Goal: Obtain resource: Download file/media

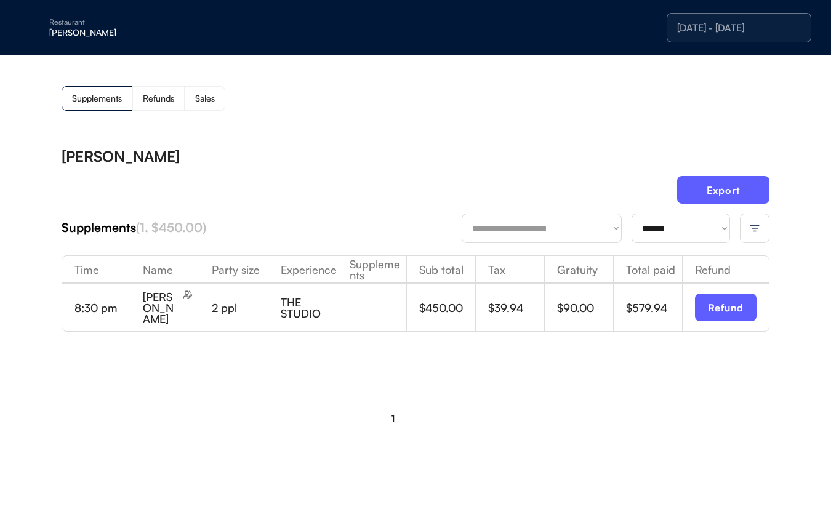
select select "********"
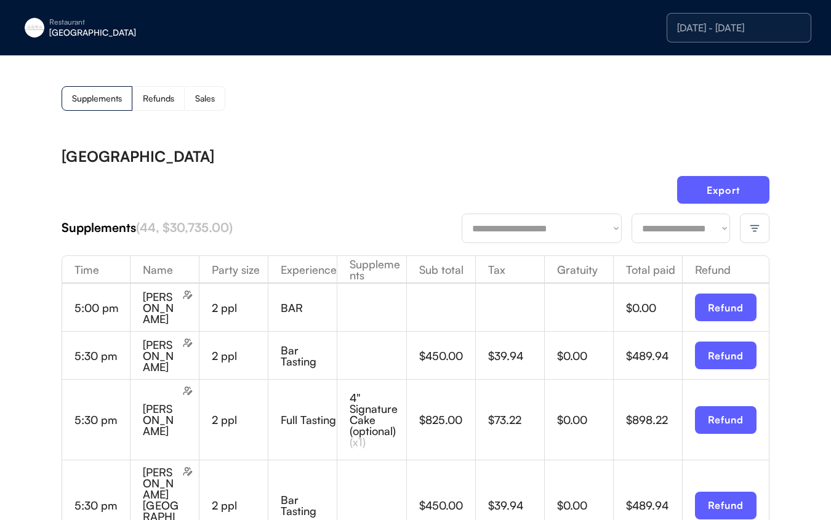
drag, startPoint x: 557, startPoint y: 129, endPoint x: 564, endPoint y: 129, distance: 6.8
click at [321, 108] on div "Supplements Refunds Sales" at bounding box center [416, 98] width 708 height 25
click at [344, 186] on div "Export" at bounding box center [416, 195] width 708 height 38
click at [690, 225] on select "**********" at bounding box center [680, 229] width 98 height 30
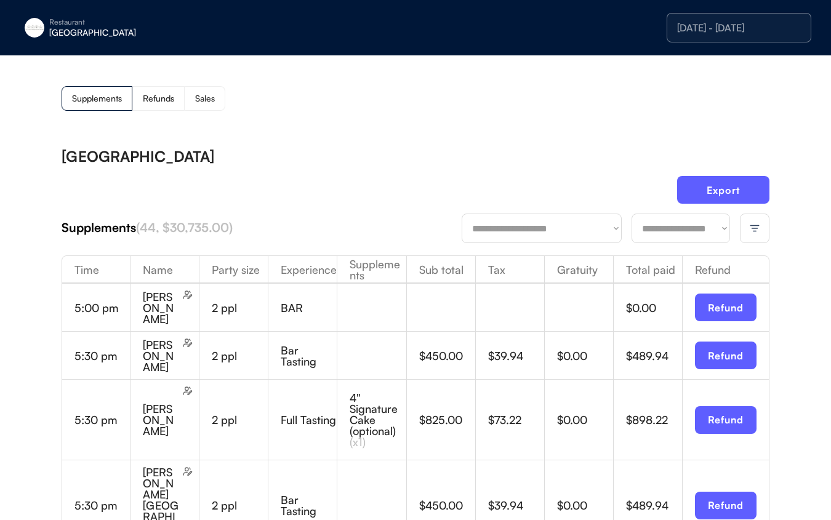
select select "********"
click at [631, 214] on select "**********" at bounding box center [680, 229] width 98 height 30
click at [722, 193] on button "Export" at bounding box center [723, 190] width 92 height 28
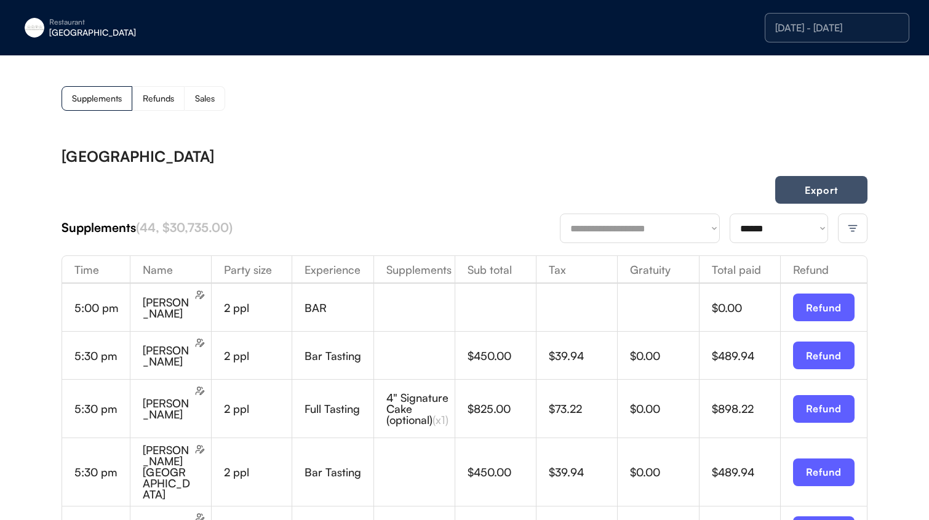
click at [804, 182] on button "Export" at bounding box center [821, 190] width 92 height 28
drag, startPoint x: 191, startPoint y: 97, endPoint x: 224, endPoint y: 101, distance: 33.5
click at [191, 97] on div "Sales" at bounding box center [205, 98] width 41 height 25
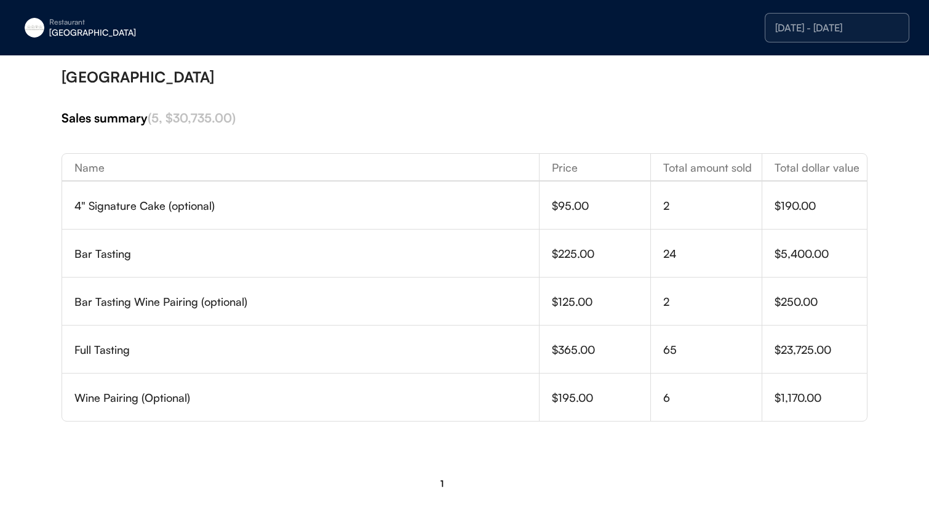
scroll to position [95, 0]
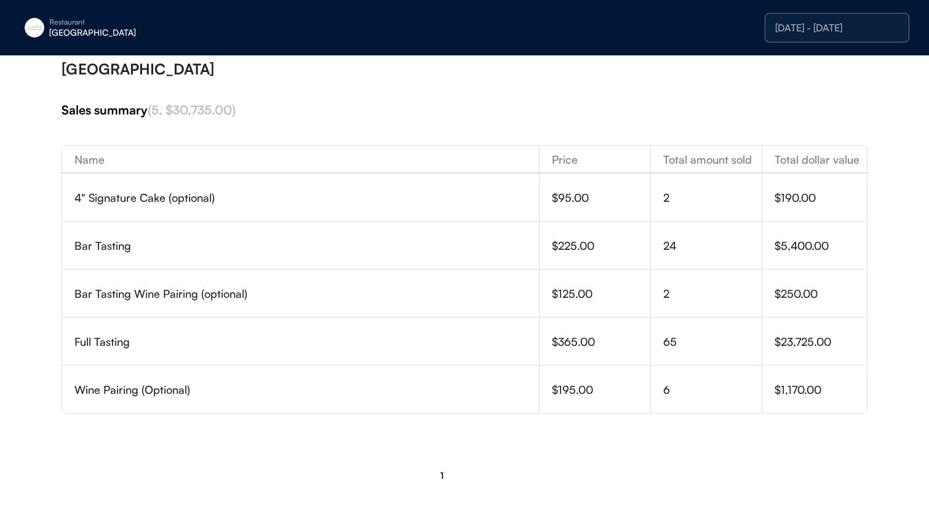
click at [783, 30] on div "10/06/25 - 10/06/25" at bounding box center [837, 28] width 124 height 10
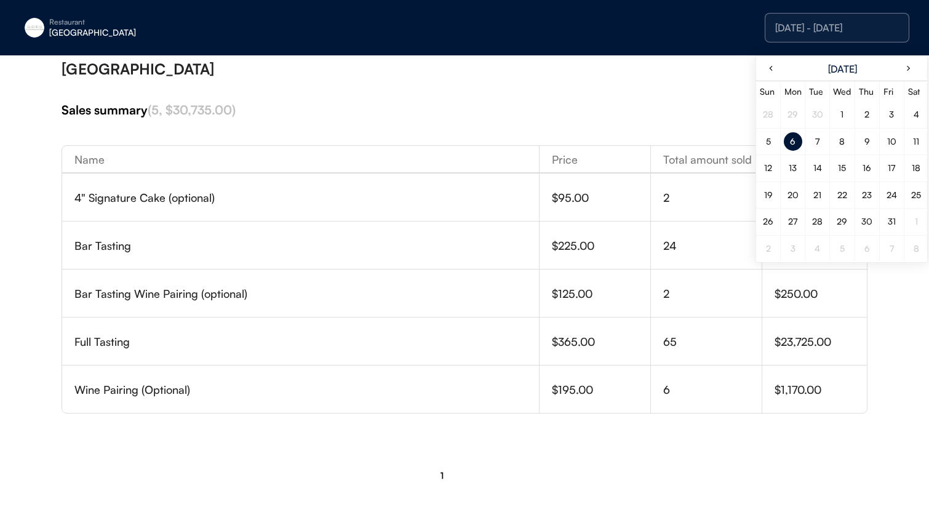
click at [814, 142] on div "7" at bounding box center [818, 141] width 18 height 18
click at [682, 73] on div "[GEOGRAPHIC_DATA]" at bounding box center [465, 69] width 806 height 15
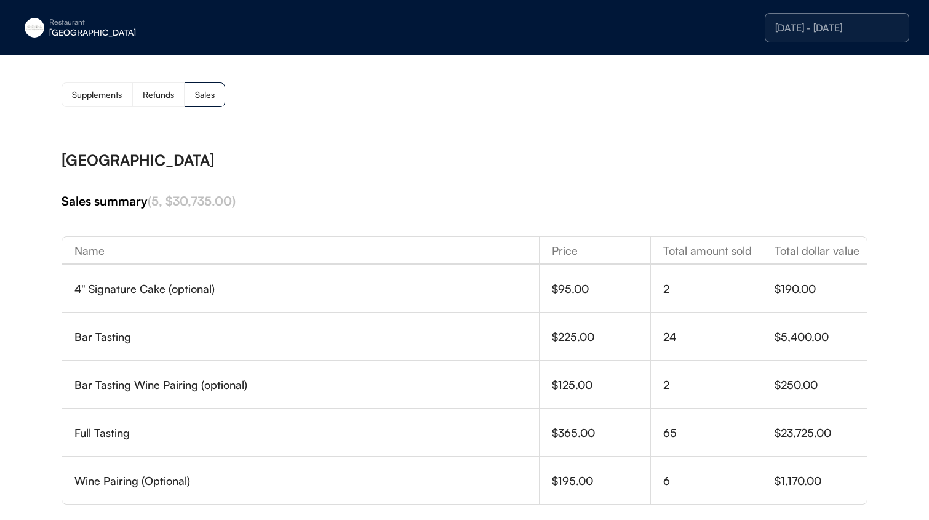
scroll to position [0, 0]
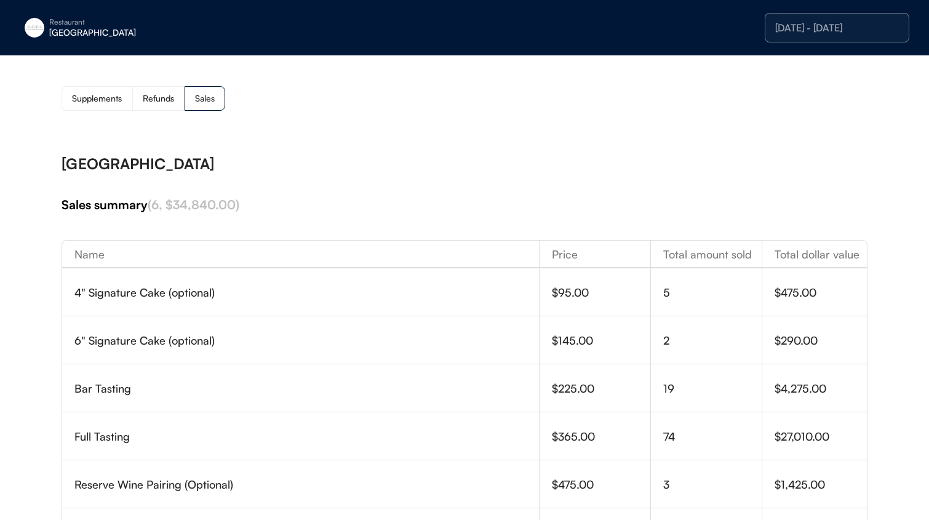
click at [118, 102] on div "Supplements" at bounding box center [97, 98] width 50 height 9
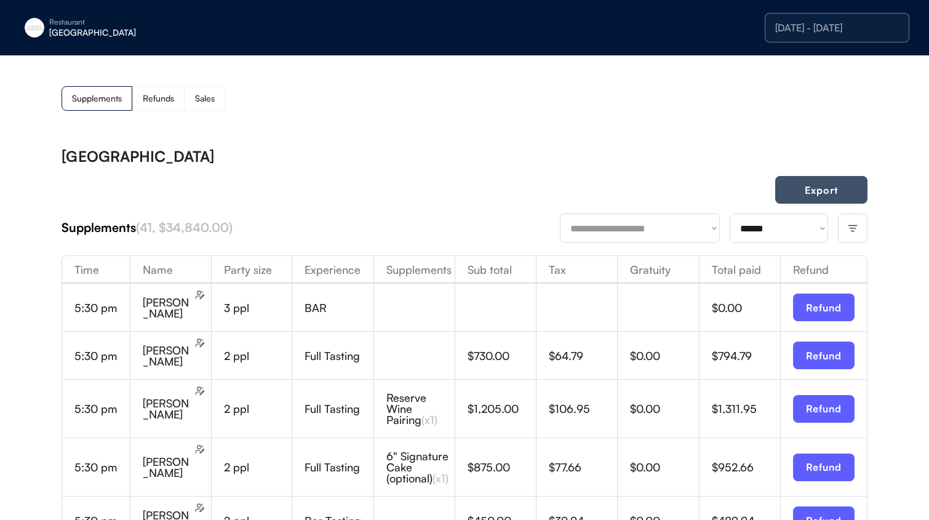
click at [830, 196] on button "Export" at bounding box center [821, 190] width 92 height 28
click at [185, 102] on div "Sales" at bounding box center [205, 98] width 41 height 25
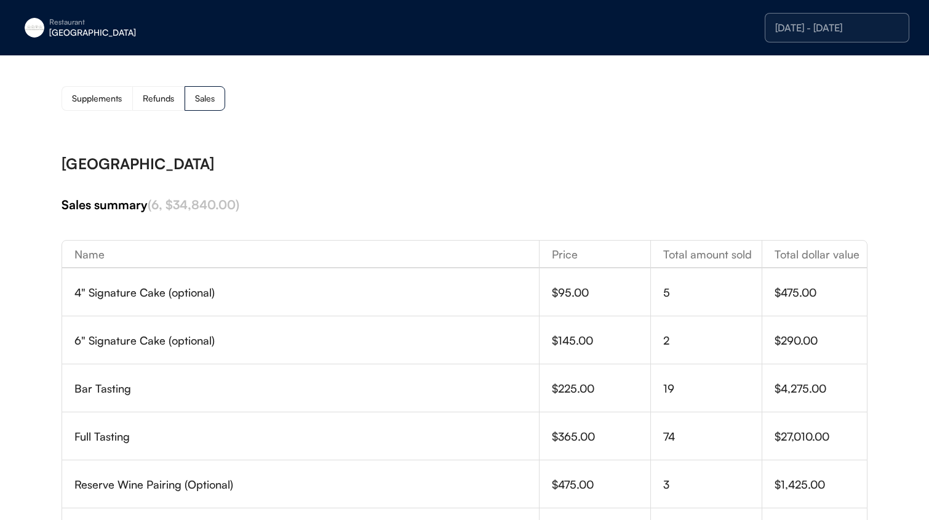
click at [94, 41] on div "Restaurant Eleven Madison Park" at bounding box center [112, 28] width 185 height 28
click at [95, 34] on div "[GEOGRAPHIC_DATA]" at bounding box center [126, 32] width 155 height 9
click at [100, 89] on div "[PERSON_NAME]" at bounding box center [115, 93] width 110 height 9
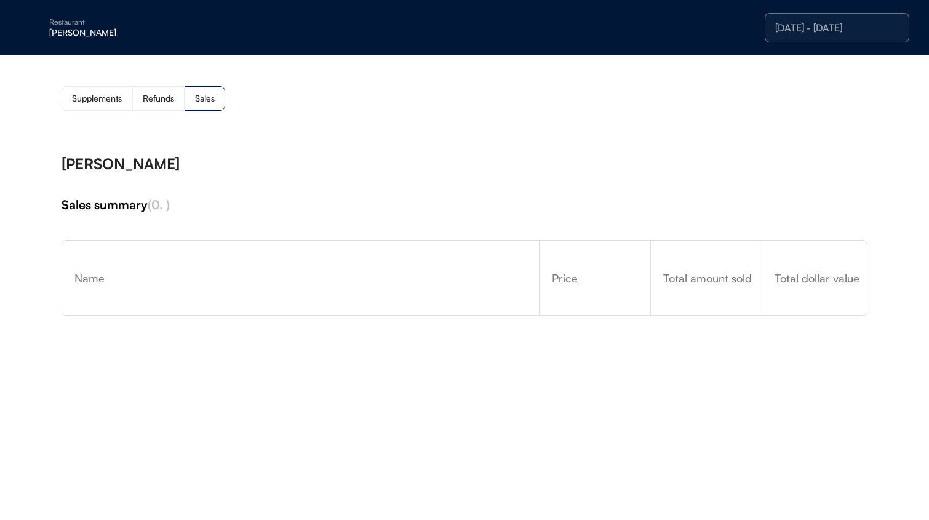
click at [106, 100] on div "Supplements" at bounding box center [97, 98] width 50 height 9
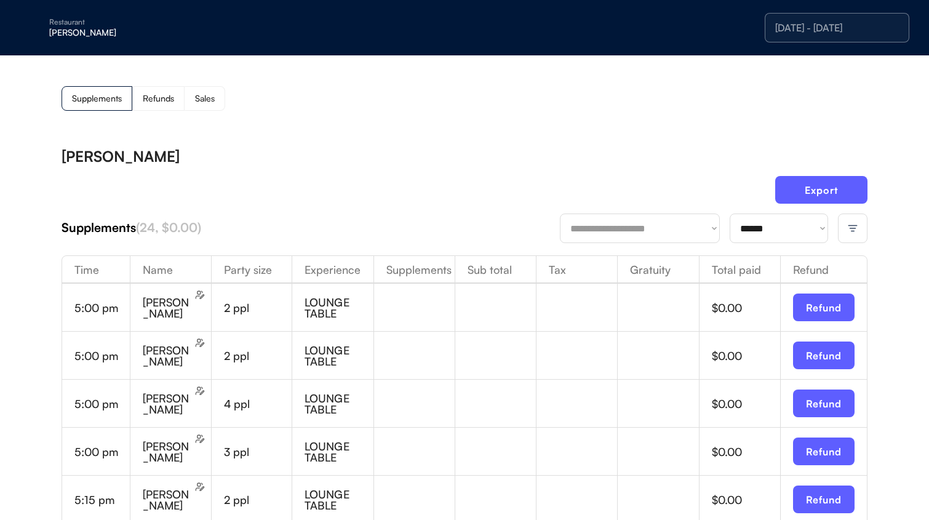
click at [781, 225] on select "**********" at bounding box center [779, 229] width 98 height 30
click at [730, 214] on select "**********" at bounding box center [779, 229] width 98 height 30
click at [672, 237] on select "**********" at bounding box center [640, 229] width 160 height 30
click at [830, 238] on div at bounding box center [853, 229] width 30 height 30
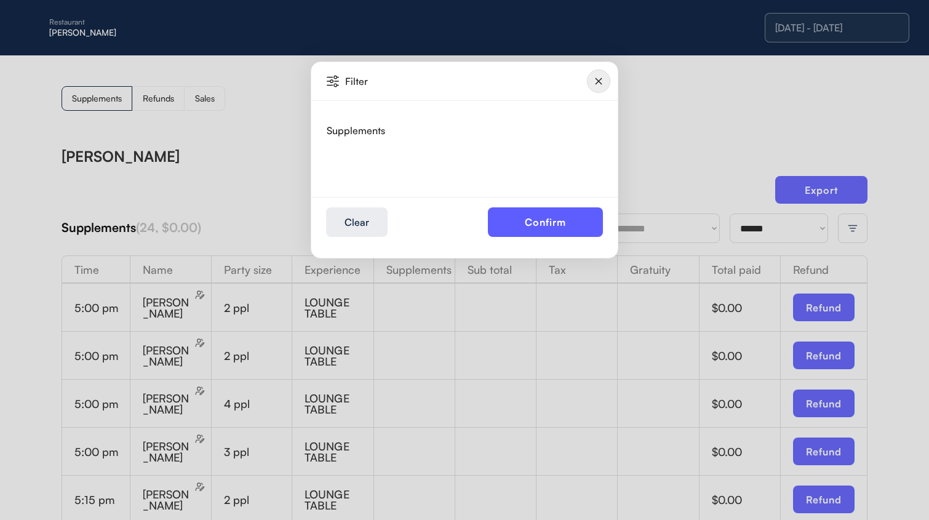
drag, startPoint x: 436, startPoint y: 167, endPoint x: 467, endPoint y: 150, distance: 35.6
click at [436, 167] on div at bounding box center [465, 161] width 276 height 22
click at [601, 80] on img at bounding box center [598, 81] width 23 height 23
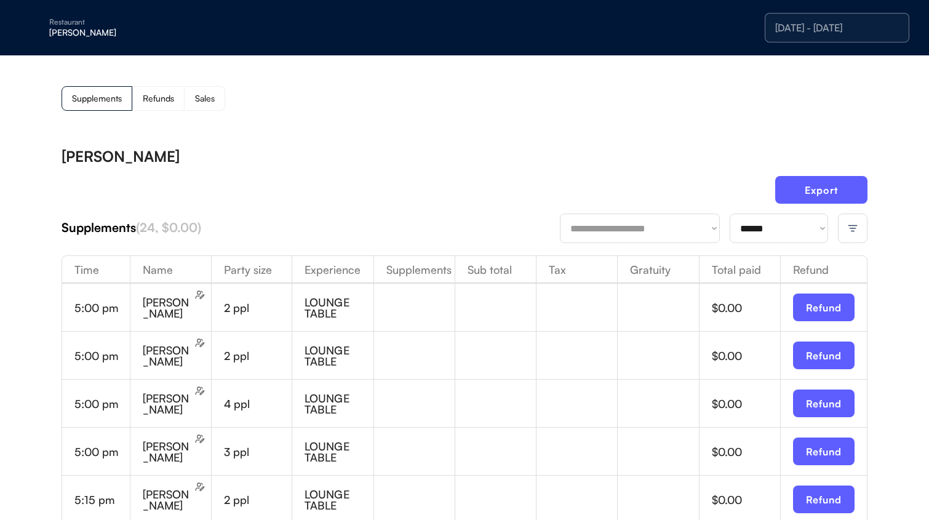
click at [780, 28] on div "10/07/25 - 10/07/25" at bounding box center [837, 28] width 124 height 10
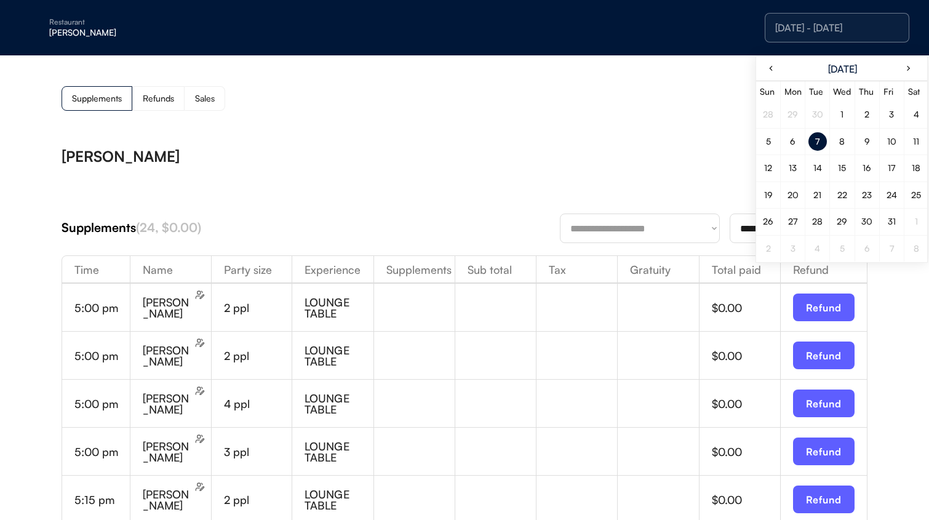
click at [800, 142] on div "6" at bounding box center [793, 141] width 18 height 18
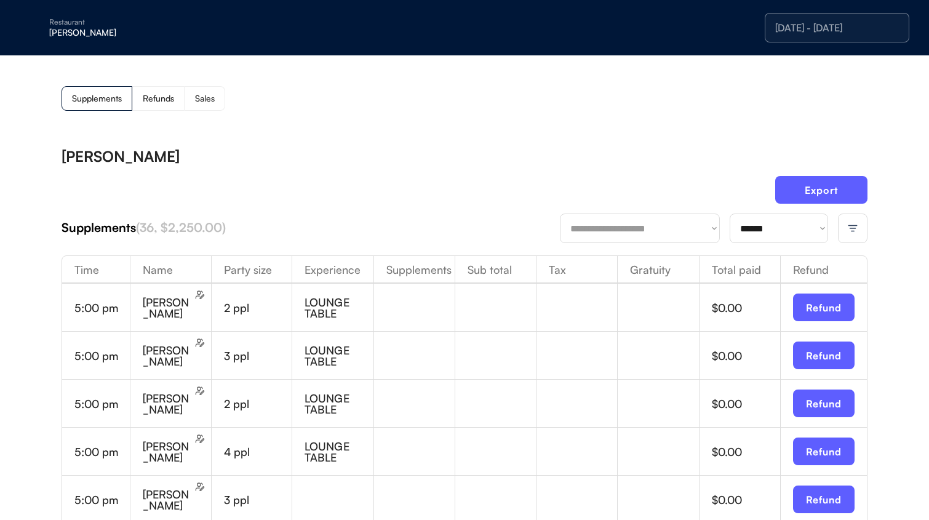
click at [830, 226] on img at bounding box center [852, 228] width 11 height 11
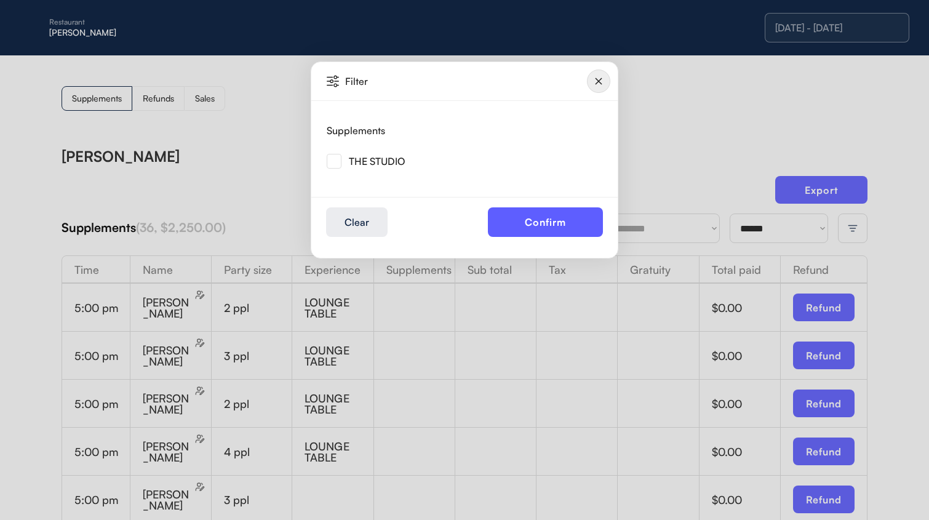
click at [334, 163] on img at bounding box center [334, 161] width 15 height 15
click at [501, 211] on button "Confirm" at bounding box center [545, 222] width 115 height 30
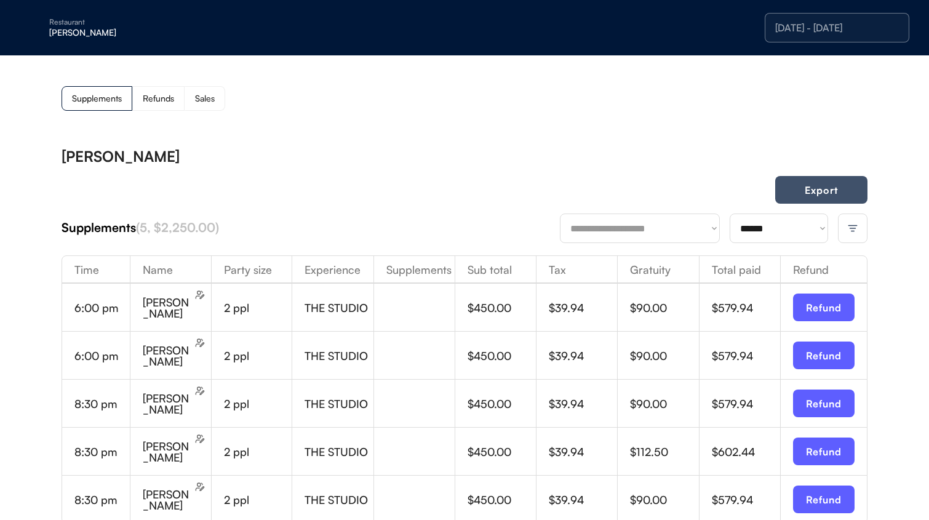
click at [830, 185] on button "Export" at bounding box center [821, 190] width 92 height 28
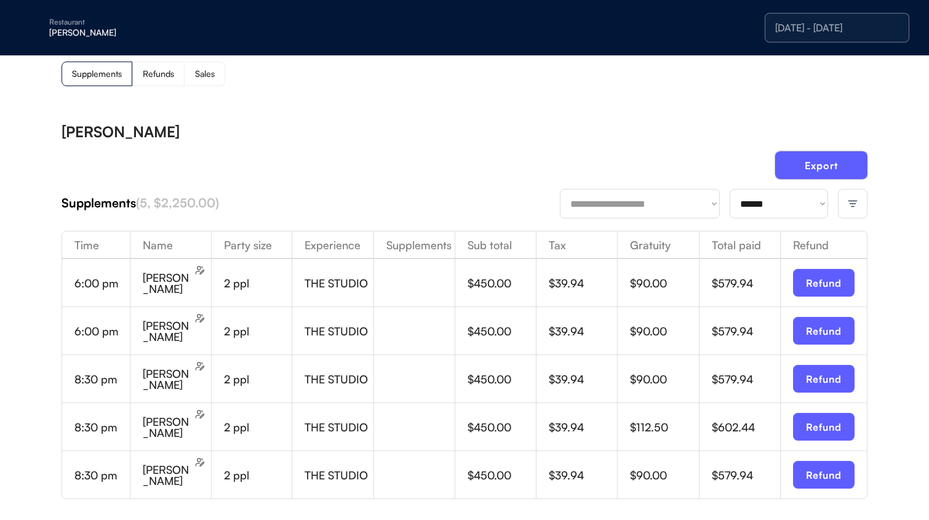
scroll to position [27, 0]
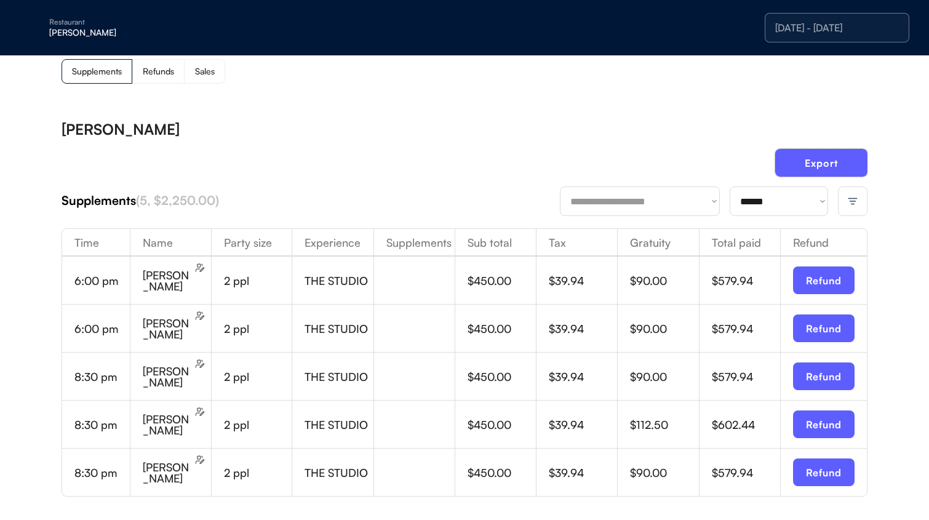
click at [830, 32] on div "10/06/25 - 10/06/25" at bounding box center [837, 28] width 124 height 10
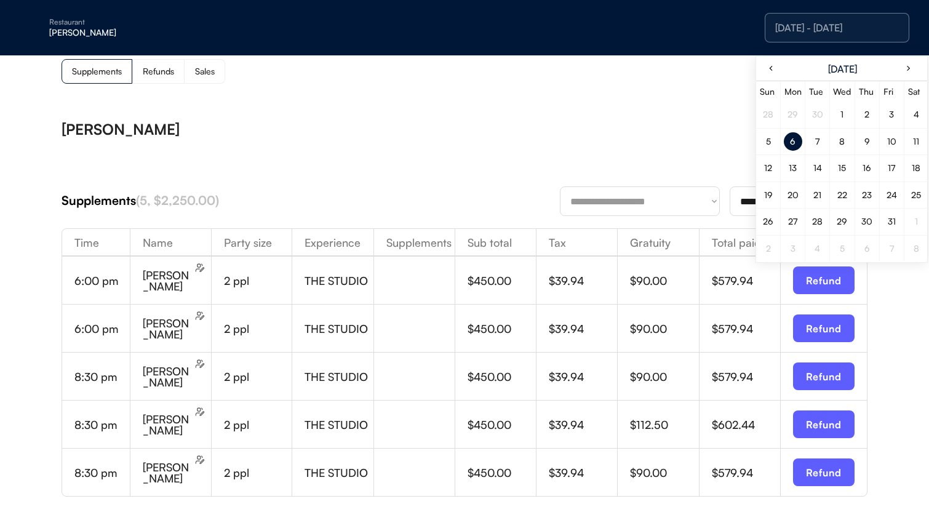
click at [815, 145] on div "7" at bounding box center [817, 141] width 4 height 9
click at [815, 144] on div "7" at bounding box center [817, 141] width 4 height 9
drag, startPoint x: 580, startPoint y: 116, endPoint x: 524, endPoint y: 111, distance: 56.2
click at [580, 116] on div "**********" at bounding box center [465, 362] width 806 height 507
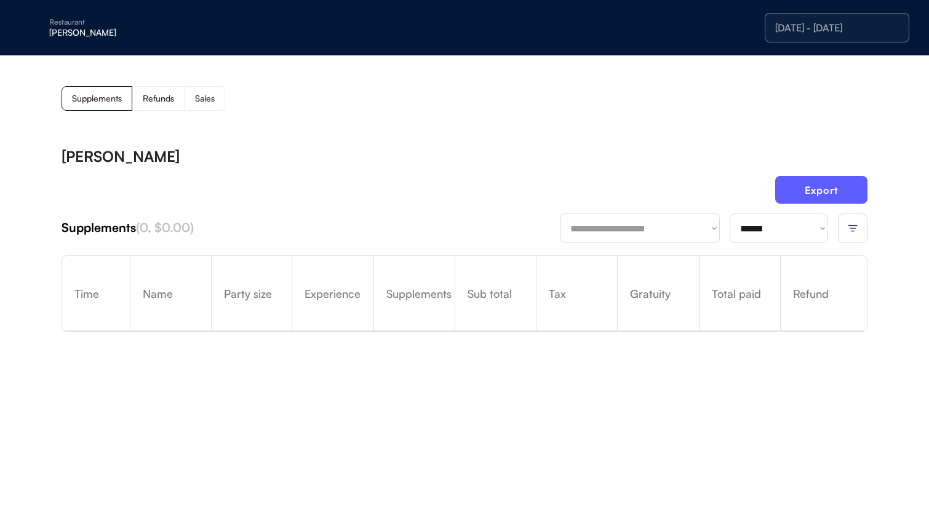
scroll to position [0, 0]
click at [682, 225] on select "**********" at bounding box center [640, 229] width 160 height 30
drag, startPoint x: 861, startPoint y: 229, endPoint x: 850, endPoint y: 228, distance: 10.5
click at [830, 229] on div at bounding box center [853, 229] width 30 height 30
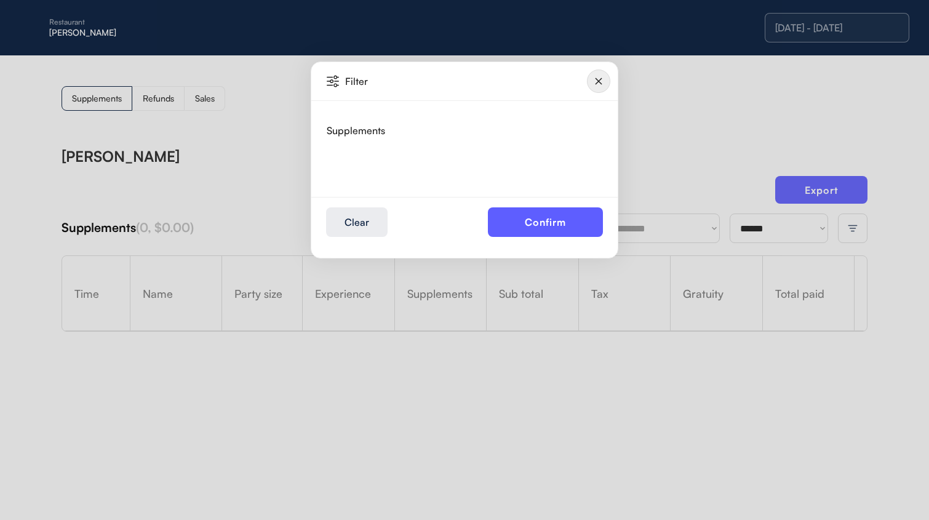
click at [350, 186] on div "Supplements THE STUDIO" at bounding box center [465, 149] width 276 height 96
click at [596, 82] on img at bounding box center [598, 81] width 23 height 23
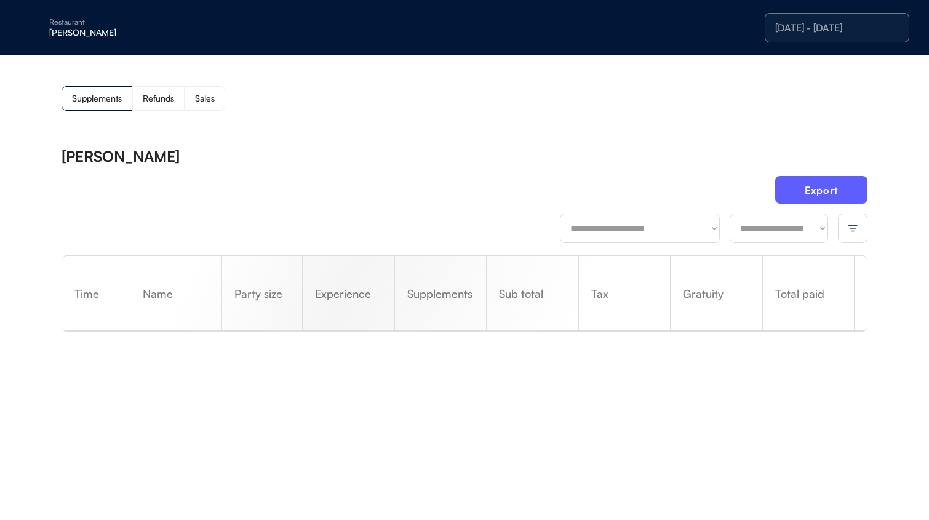
click at [638, 172] on div "**********" at bounding box center [465, 291] width 806 height 284
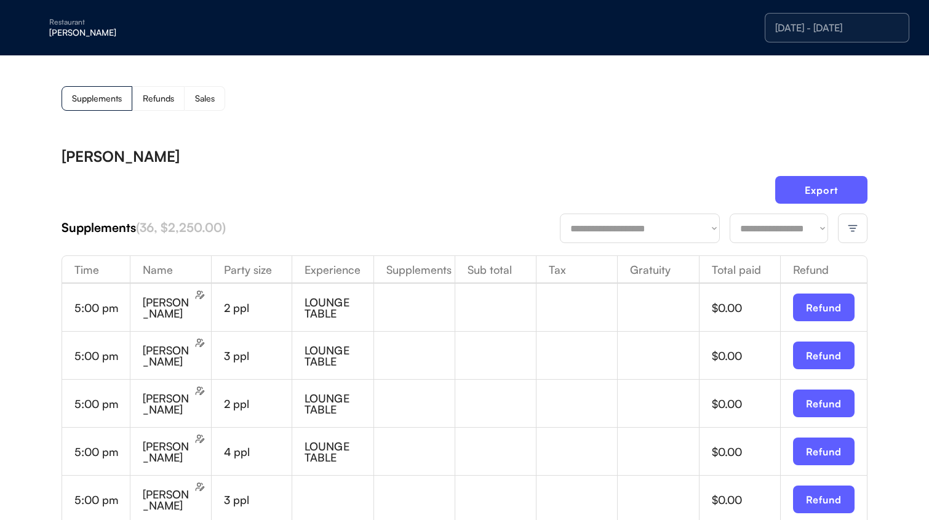
click at [847, 27] on div "[DATE] - [DATE]" at bounding box center [837, 28] width 124 height 10
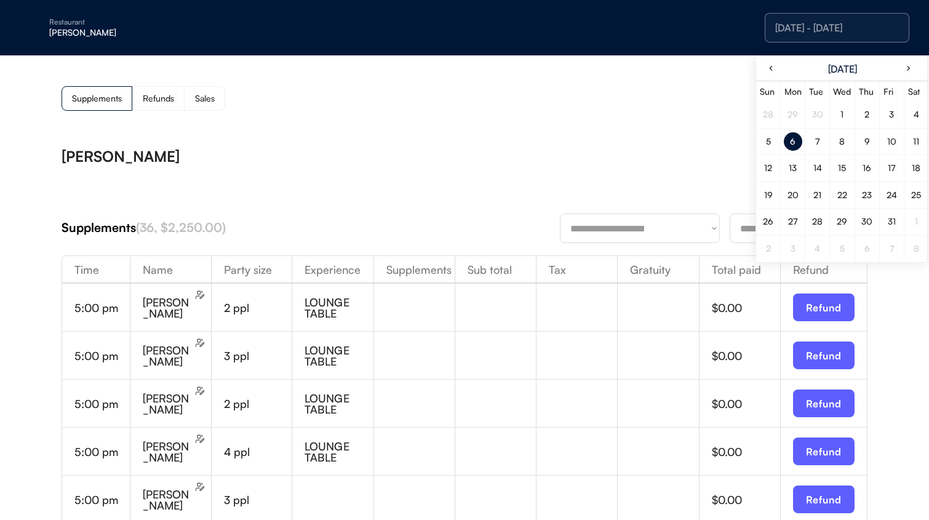
click at [825, 135] on div "7" at bounding box center [817, 142] width 24 height 20
click at [825, 136] on div "7" at bounding box center [818, 141] width 18 height 18
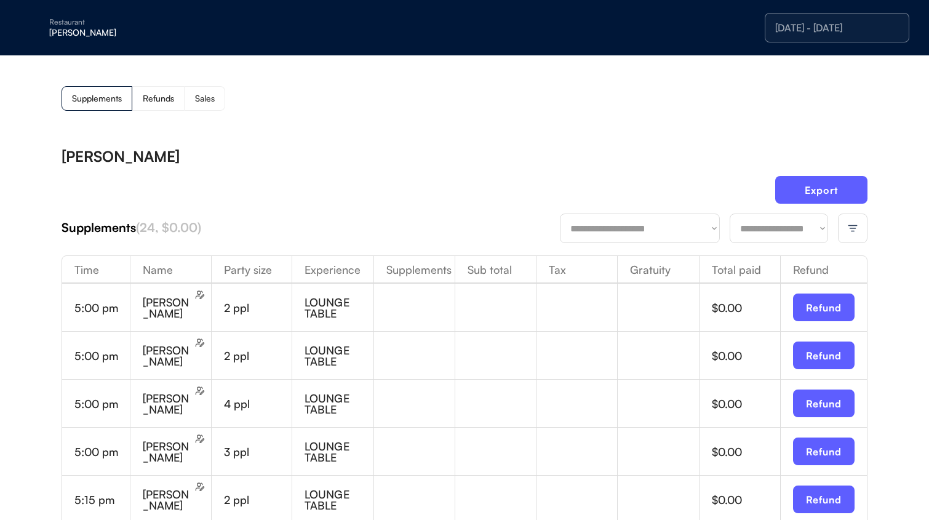
drag, startPoint x: 873, startPoint y: 236, endPoint x: 858, endPoint y: 232, distance: 14.6
click at [859, 232] on div at bounding box center [853, 229] width 30 height 30
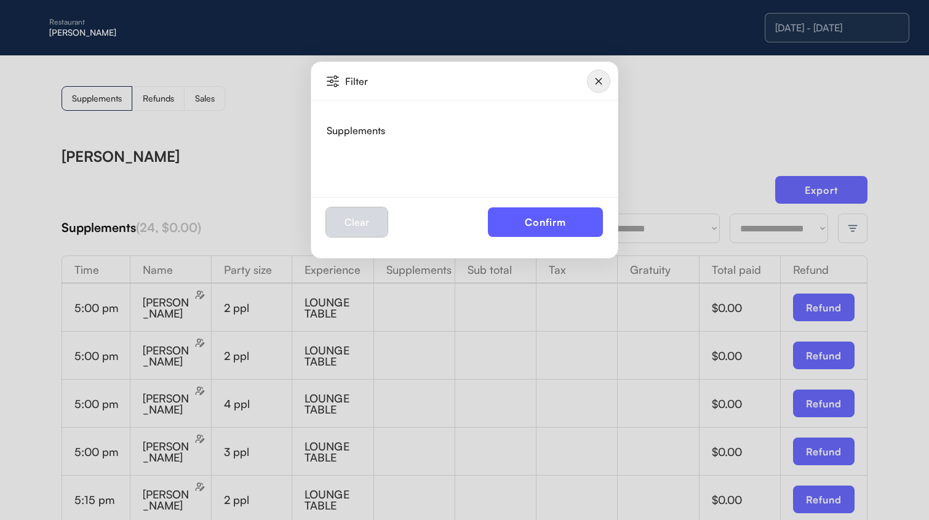
click at [377, 233] on button "Clear" at bounding box center [357, 222] width 62 height 30
drag, startPoint x: 480, startPoint y: 158, endPoint x: 494, endPoint y: 153, distance: 14.8
click at [481, 158] on div at bounding box center [465, 161] width 276 height 22
click at [605, 88] on img at bounding box center [598, 81] width 23 height 23
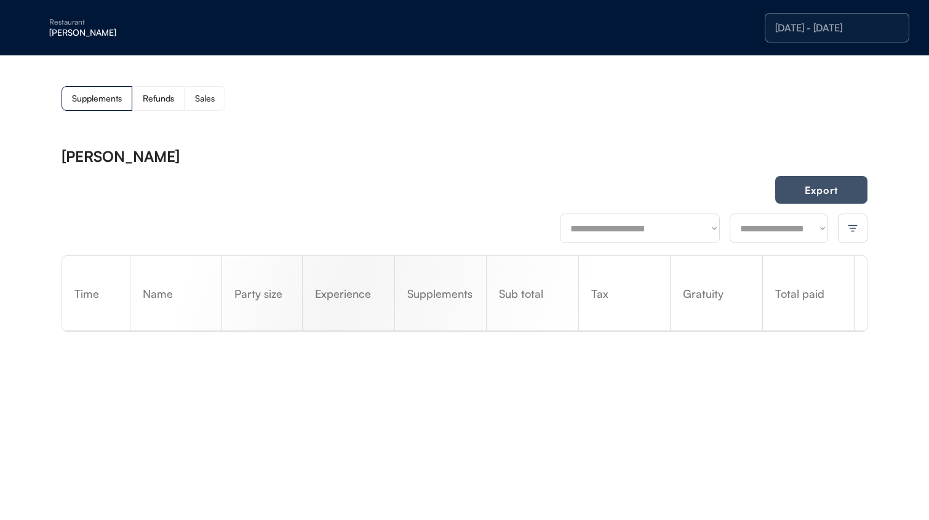
click at [850, 228] on img at bounding box center [852, 228] width 11 height 11
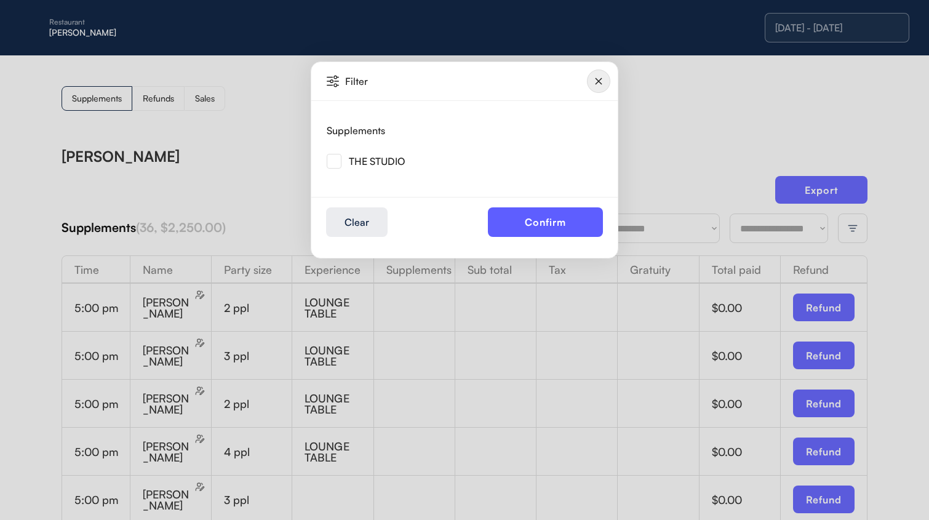
click at [850, 228] on div at bounding box center [464, 260] width 929 height 520
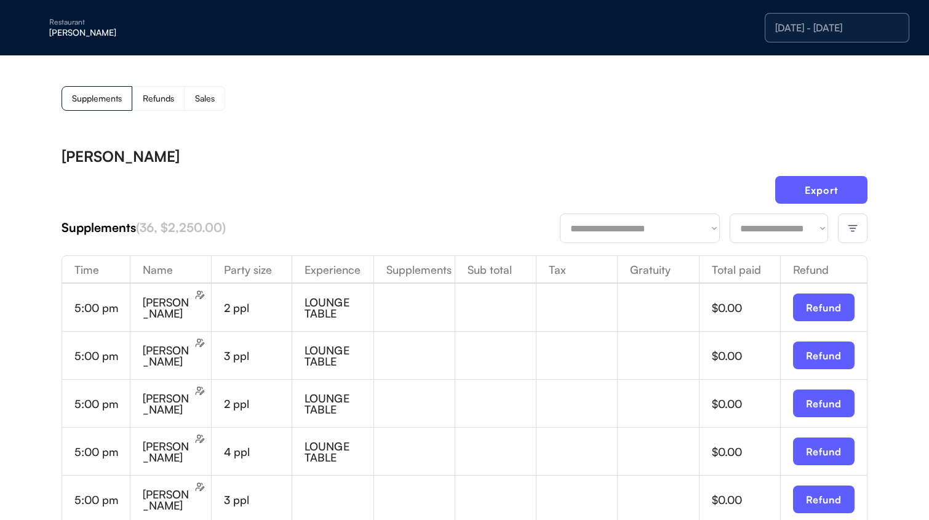
click at [871, 31] on div "[DATE] - [DATE]" at bounding box center [837, 28] width 124 height 10
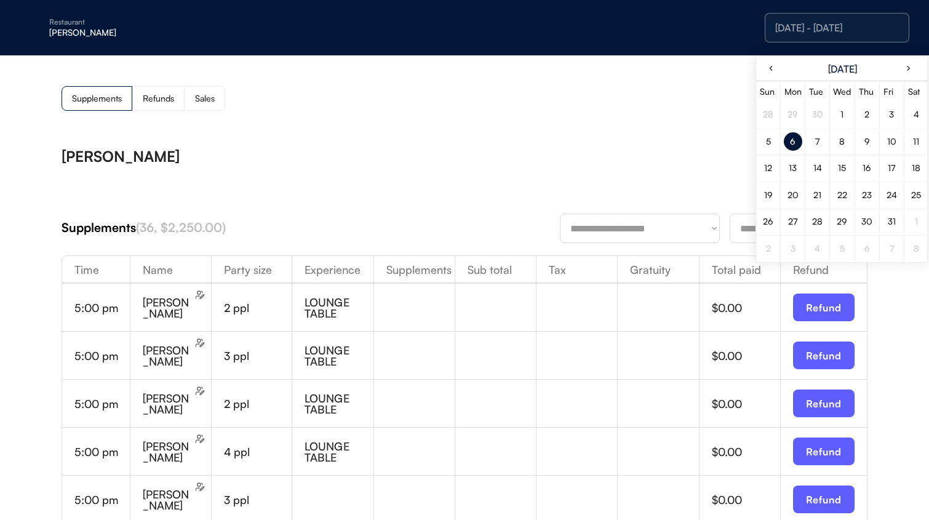
click at [818, 144] on div "7" at bounding box center [817, 141] width 4 height 9
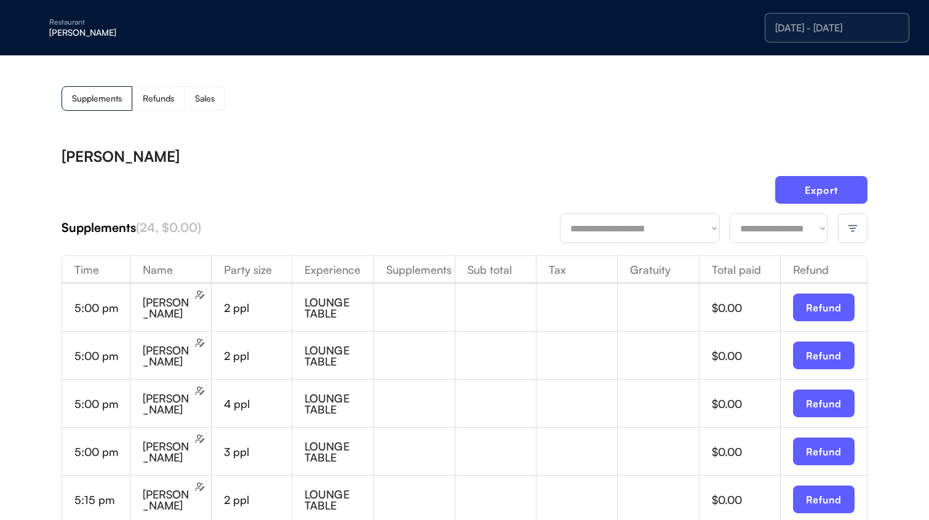
click at [848, 231] on img at bounding box center [852, 228] width 11 height 11
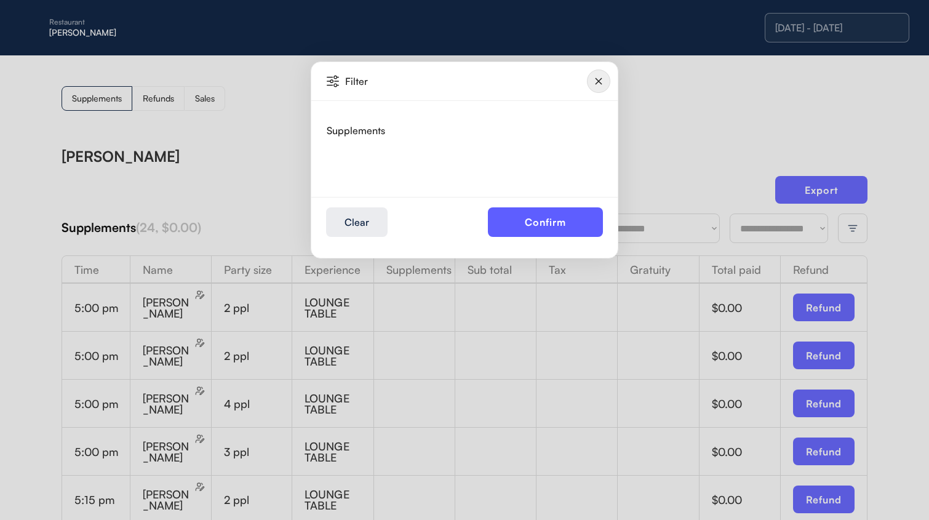
click at [356, 140] on div "Supplements THE STUDIO" at bounding box center [465, 144] width 276 height 57
click at [328, 87] on div "Filter" at bounding box center [464, 81] width 306 height 39
click at [335, 81] on img at bounding box center [333, 81] width 12 height 12
click at [361, 82] on div "Filter" at bounding box center [391, 81] width 92 height 10
click at [594, 85] on img at bounding box center [598, 81] width 23 height 23
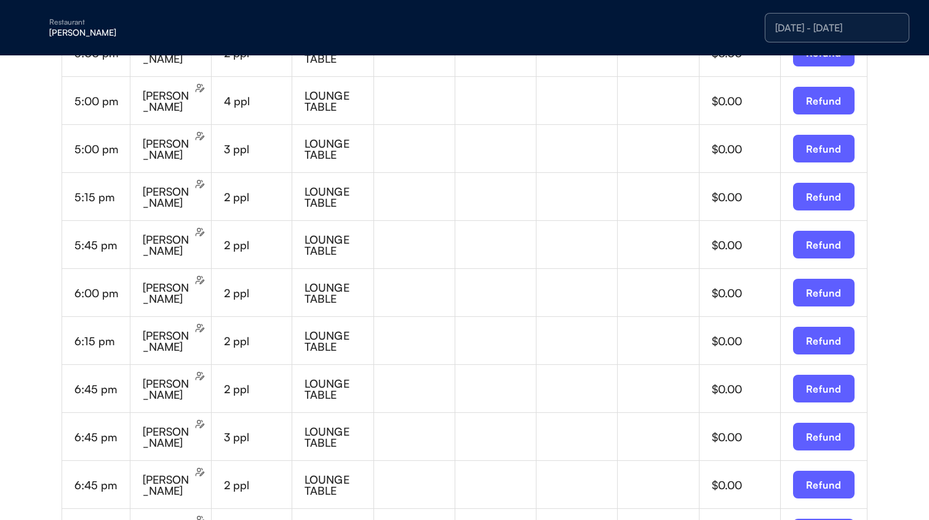
scroll to position [860, 0]
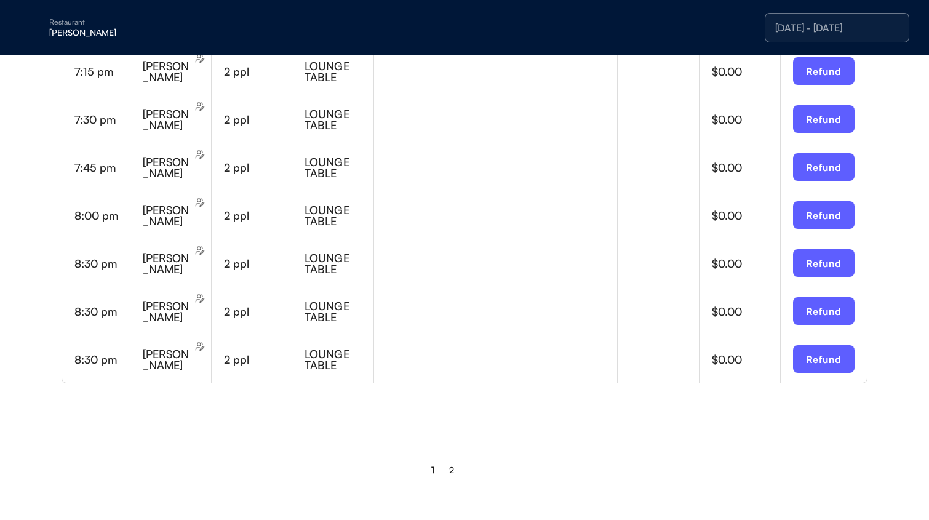
click at [454, 470] on div "2" at bounding box center [451, 470] width 18 height 30
click at [452, 471] on div "2" at bounding box center [451, 470] width 5 height 9
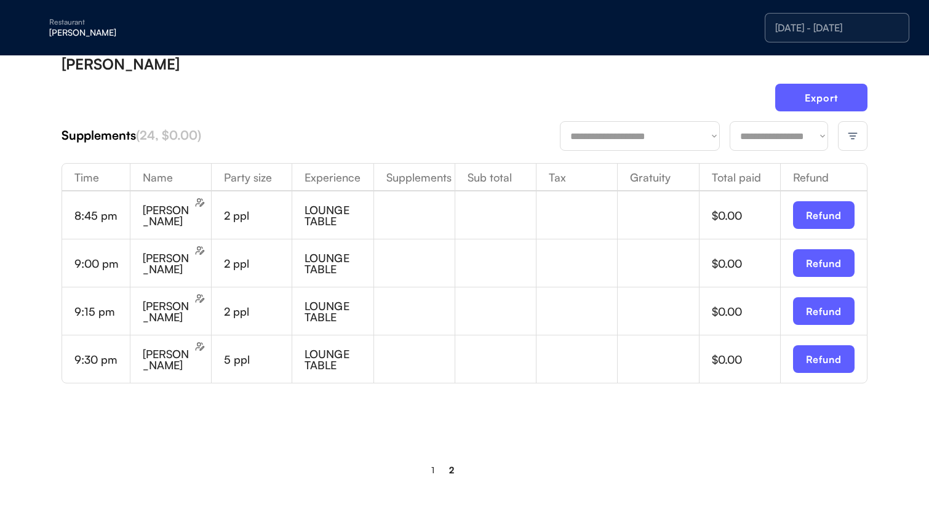
scroll to position [0, 0]
